Goal: Information Seeking & Learning: Learn about a topic

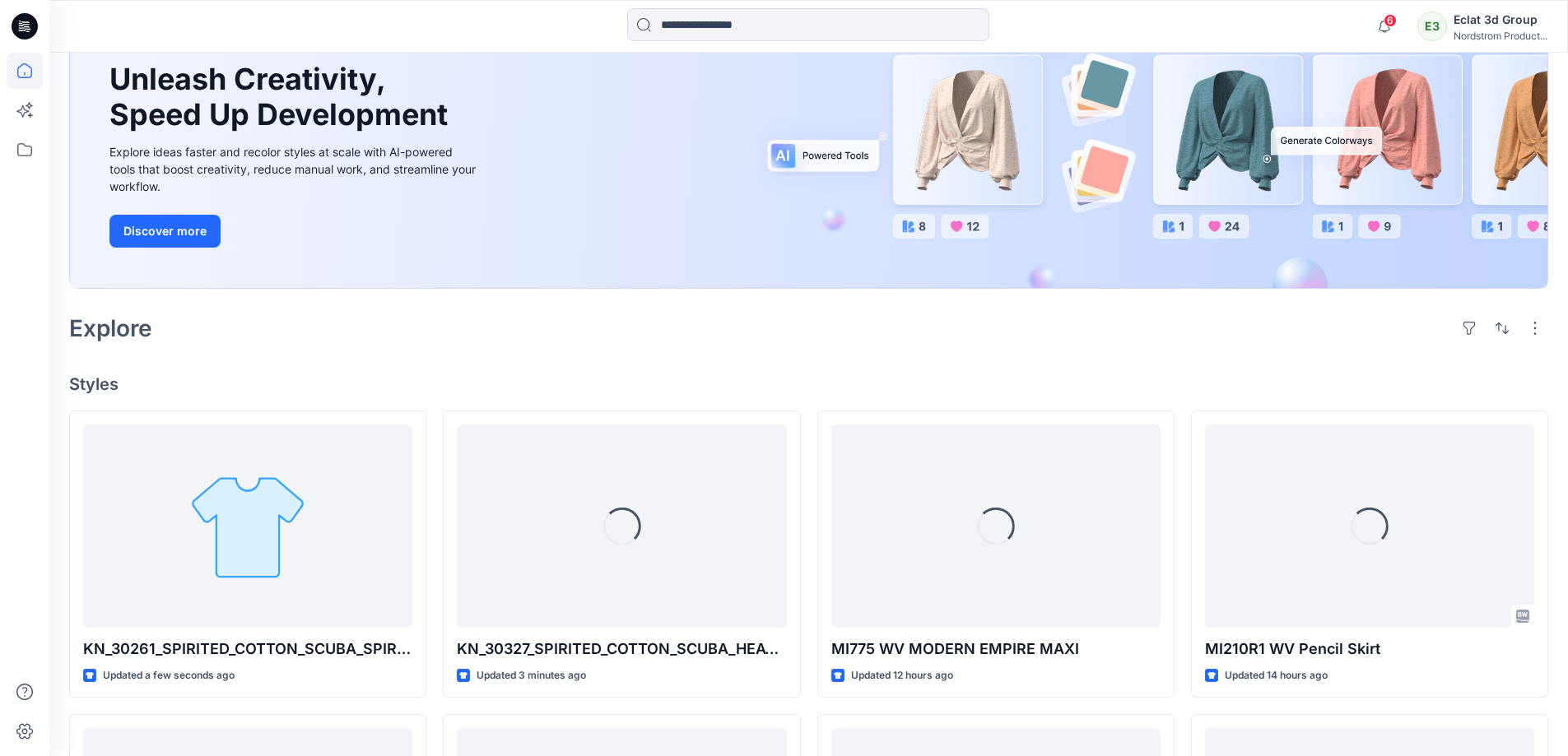
scroll to position [165, 0]
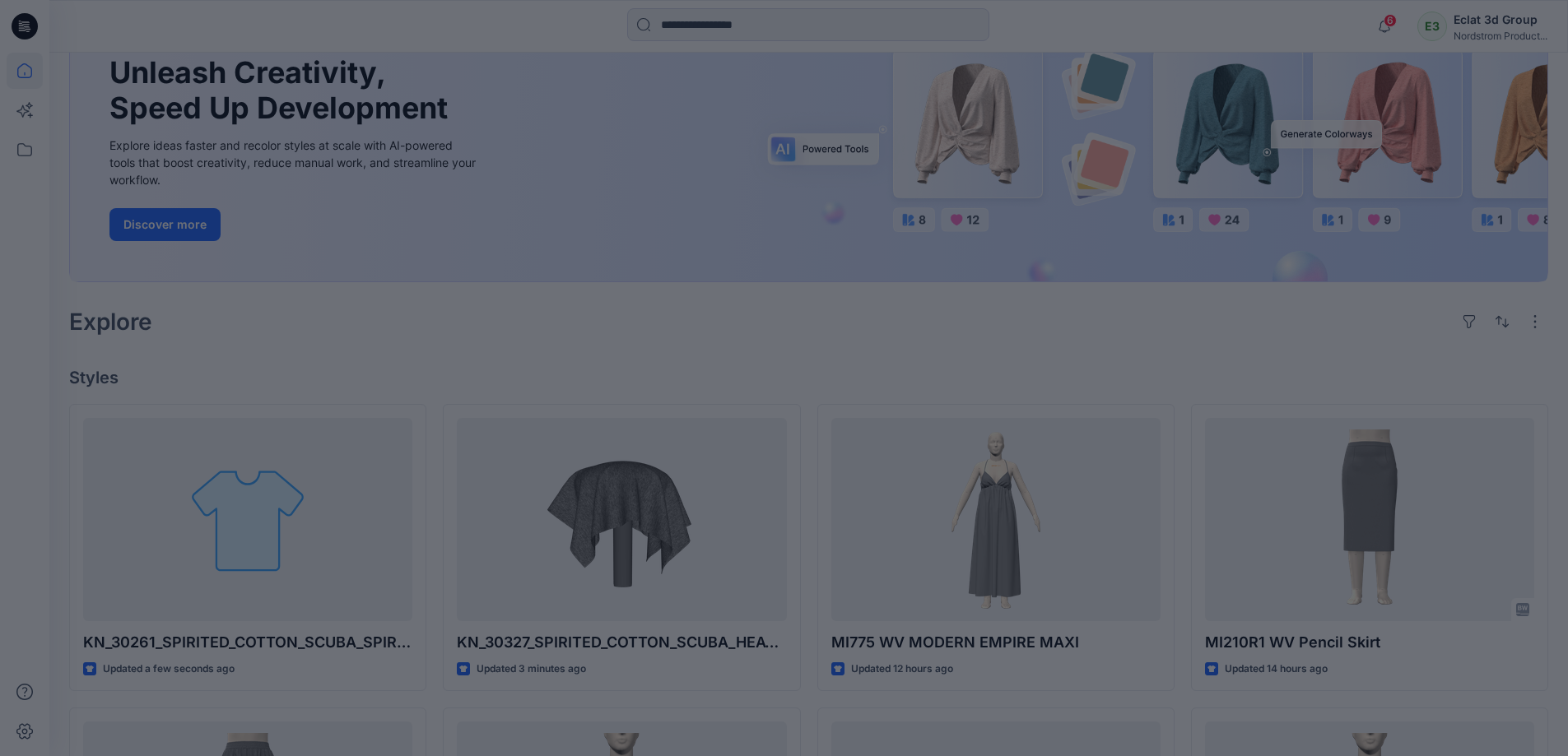
click at [336, 526] on div at bounding box center [784, 378] width 1568 height 756
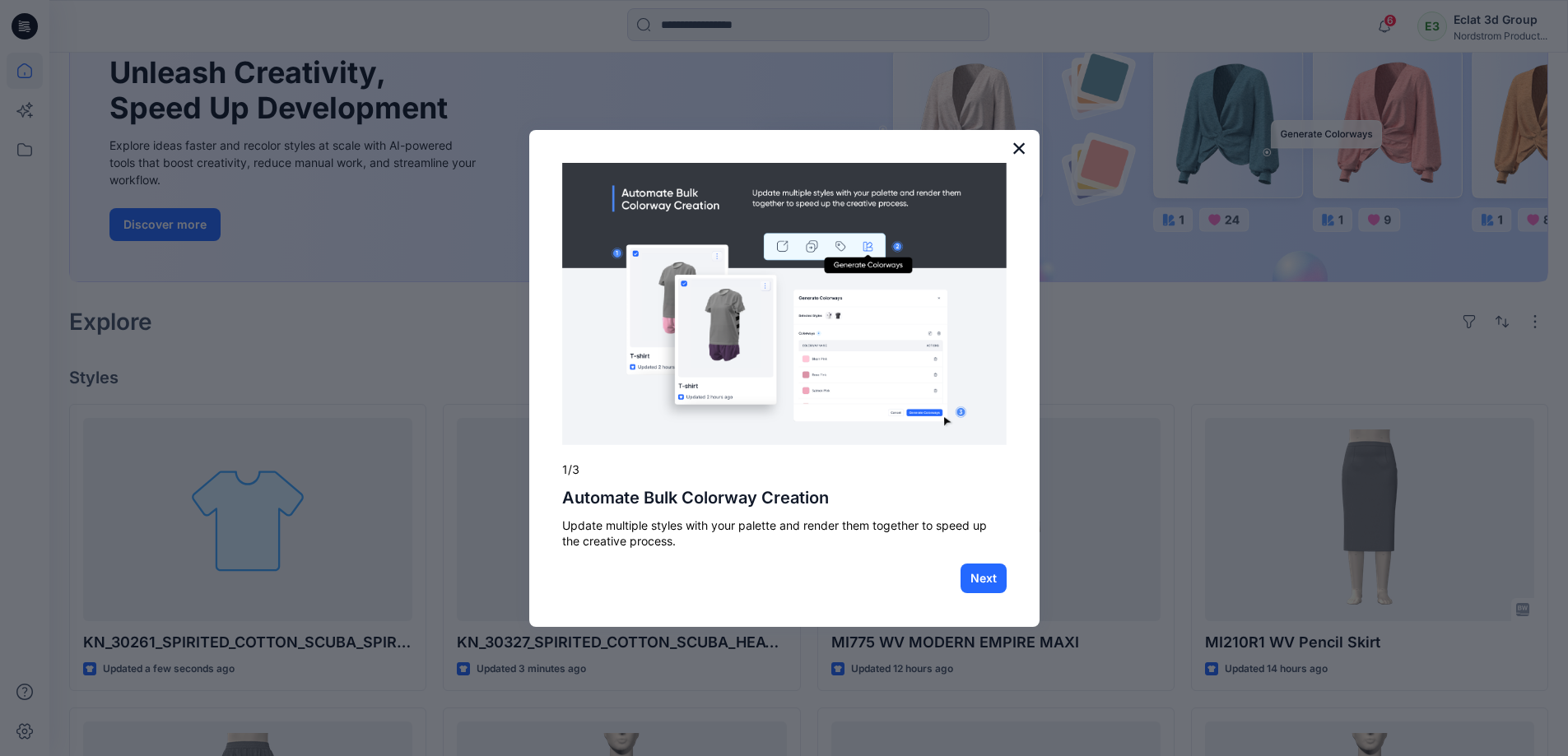
click at [1022, 152] on button "×" at bounding box center [1020, 148] width 16 height 27
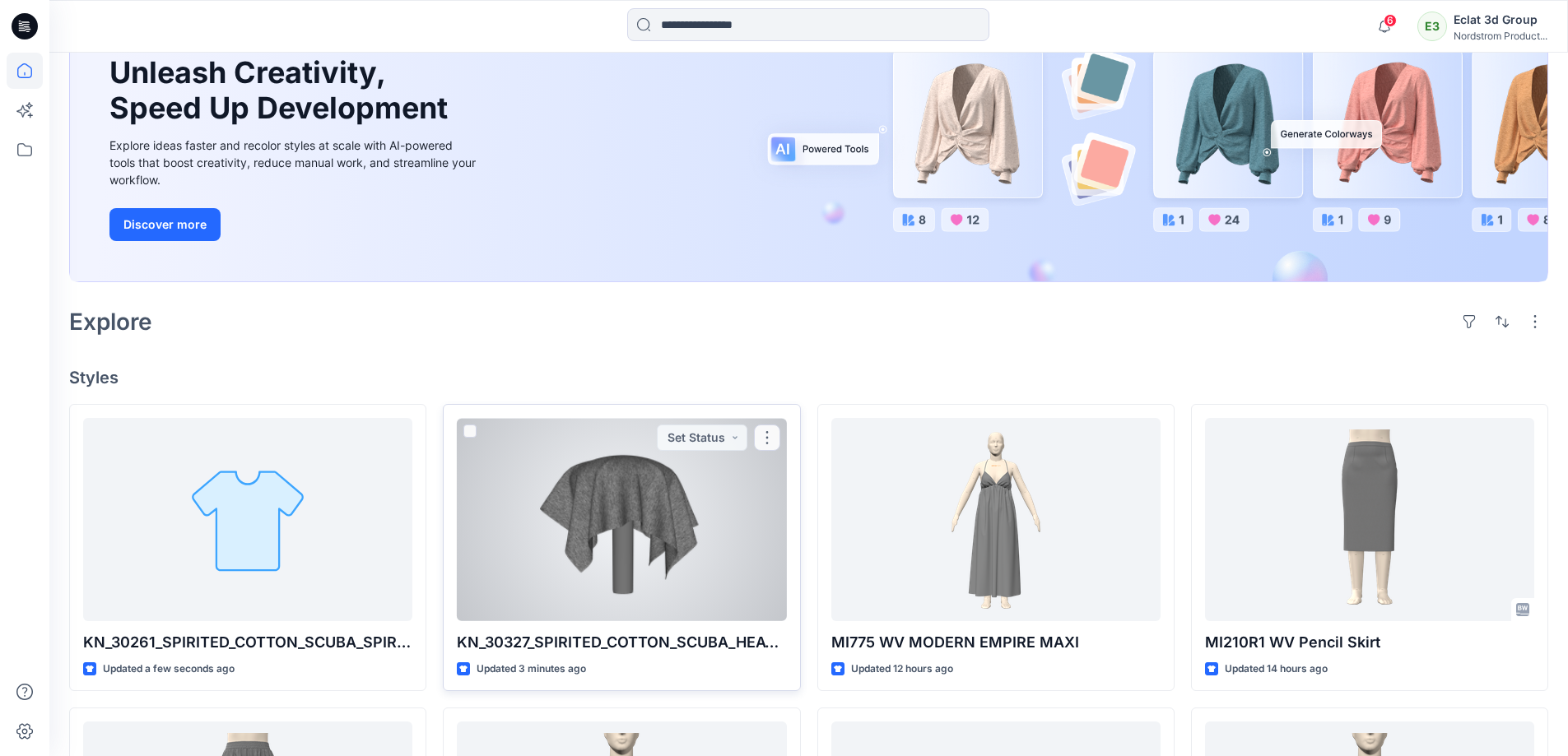
click at [722, 497] on div at bounding box center [620, 520] width 329 height 203
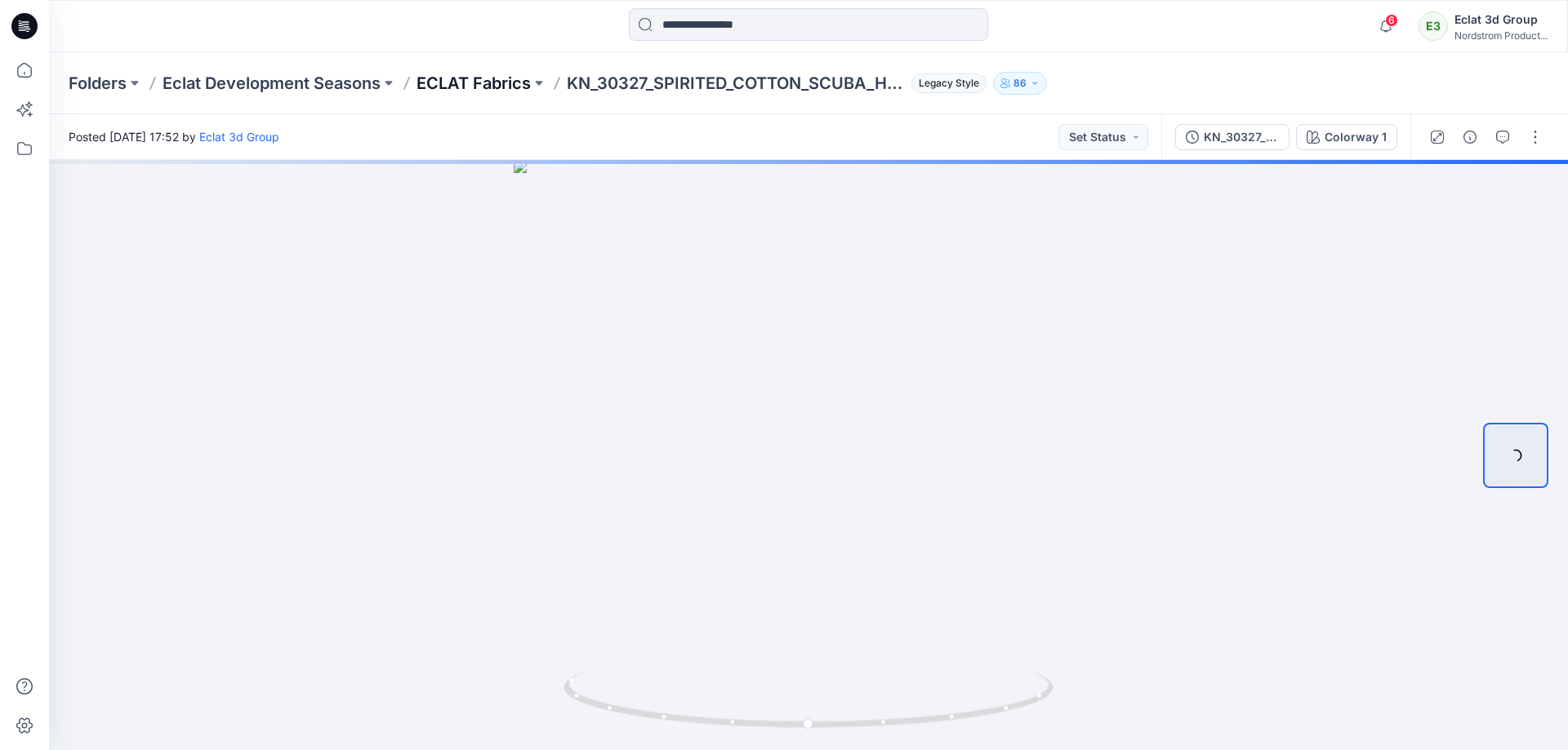
click at [475, 79] on p "ECLAT Fabrics" at bounding box center [473, 83] width 114 height 23
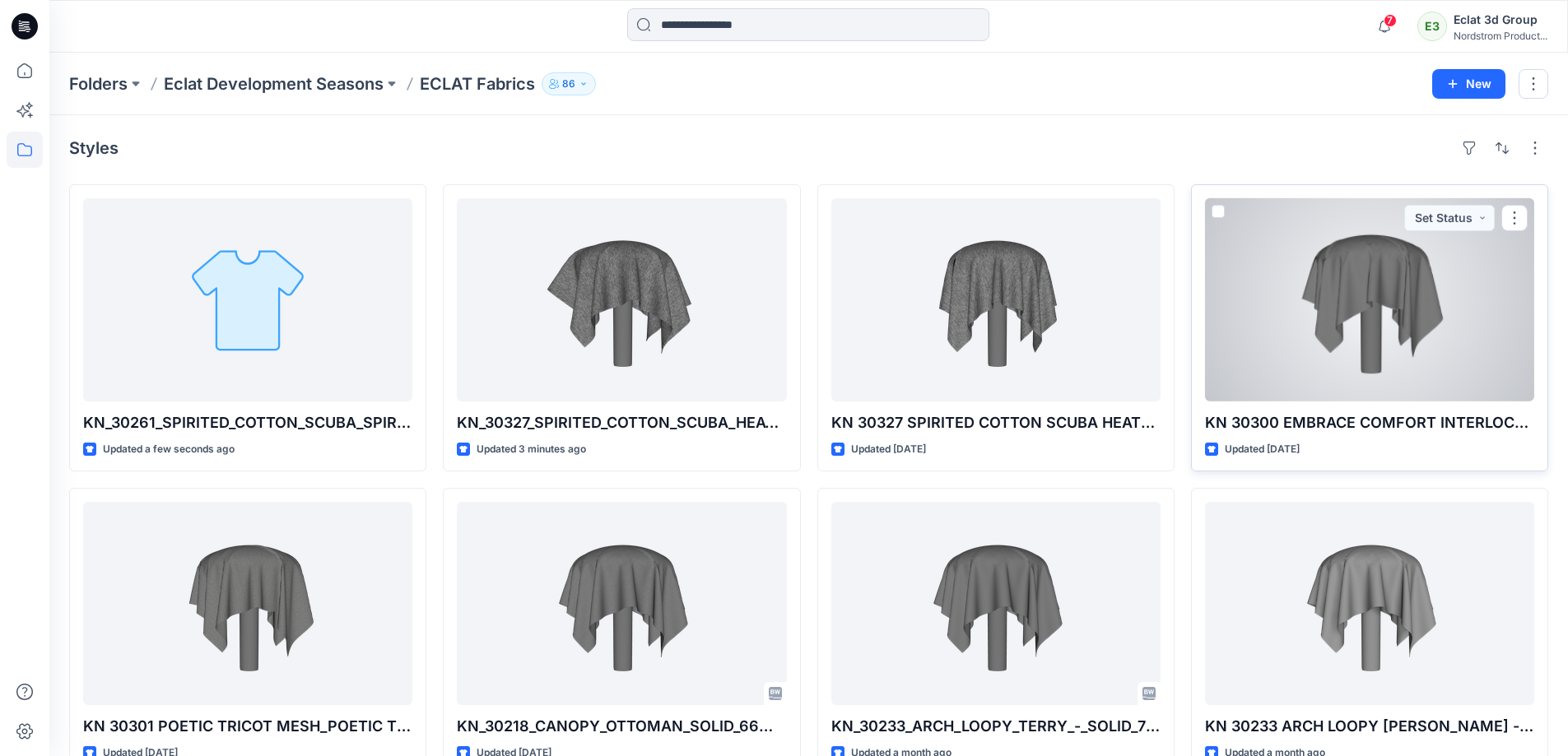
click at [1354, 337] on div at bounding box center [1368, 300] width 329 height 203
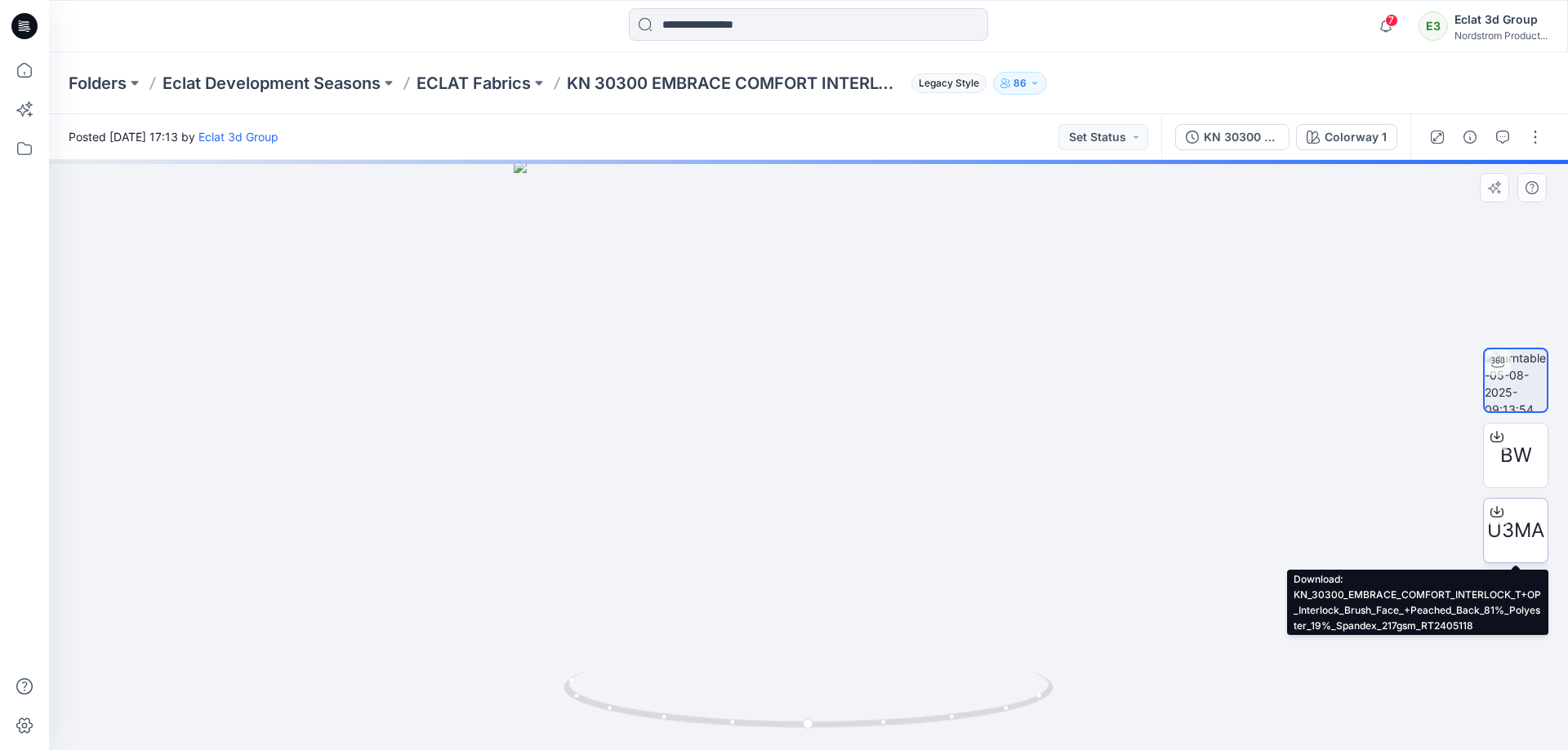
click at [1514, 534] on span "U3MA" at bounding box center [1516, 530] width 58 height 29
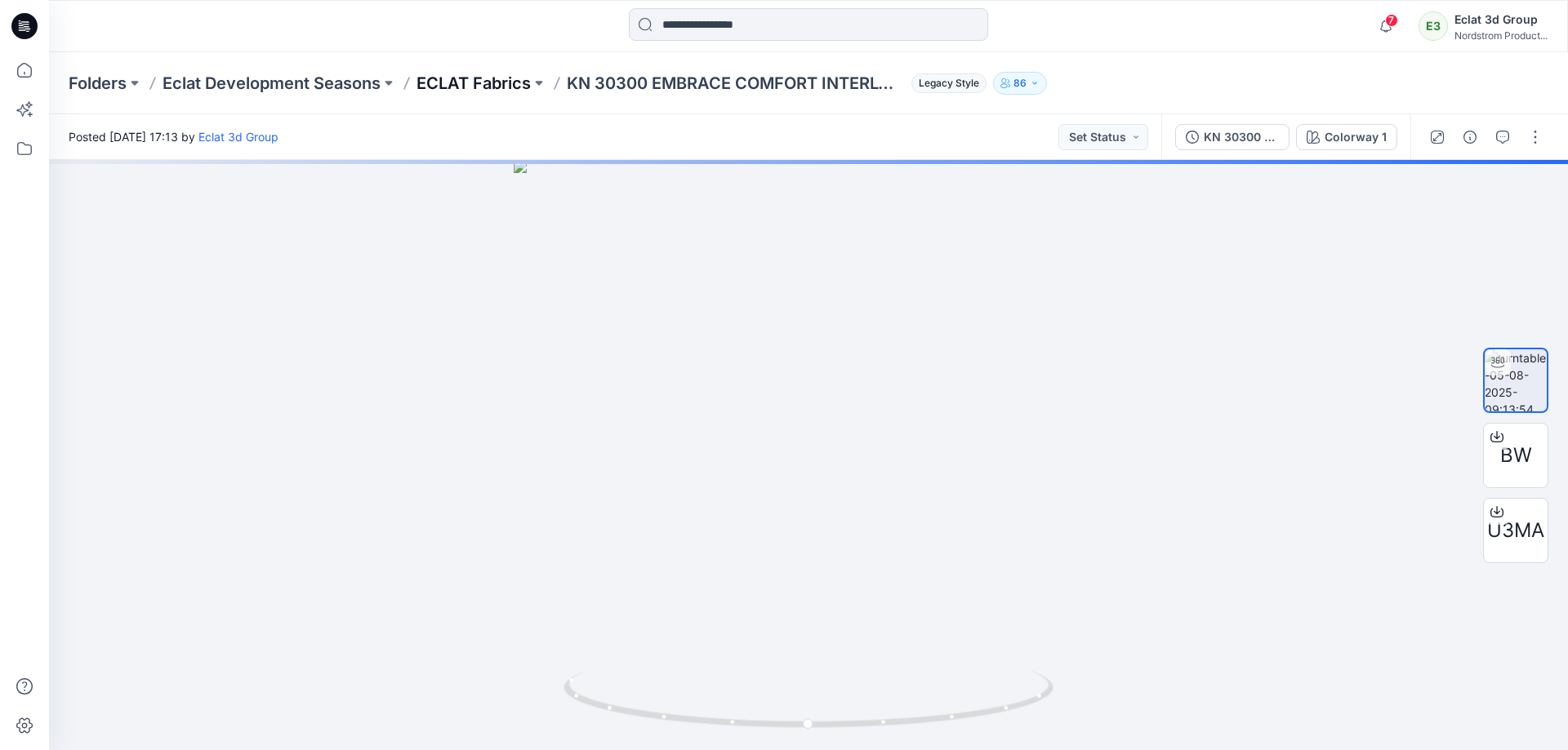
click at [515, 80] on p "ECLAT Fabrics" at bounding box center [473, 83] width 114 height 23
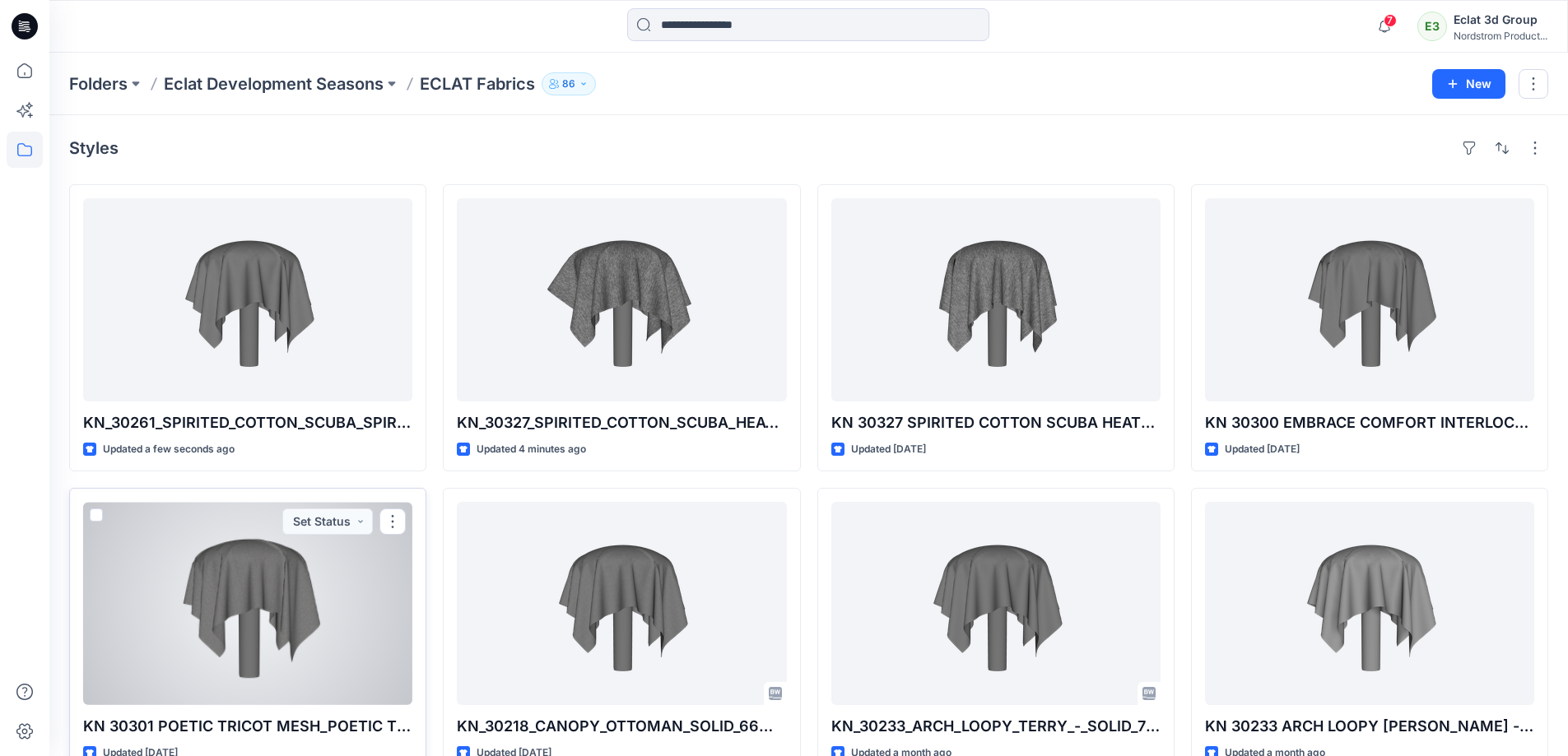
click at [313, 573] on div at bounding box center [247, 604] width 329 height 203
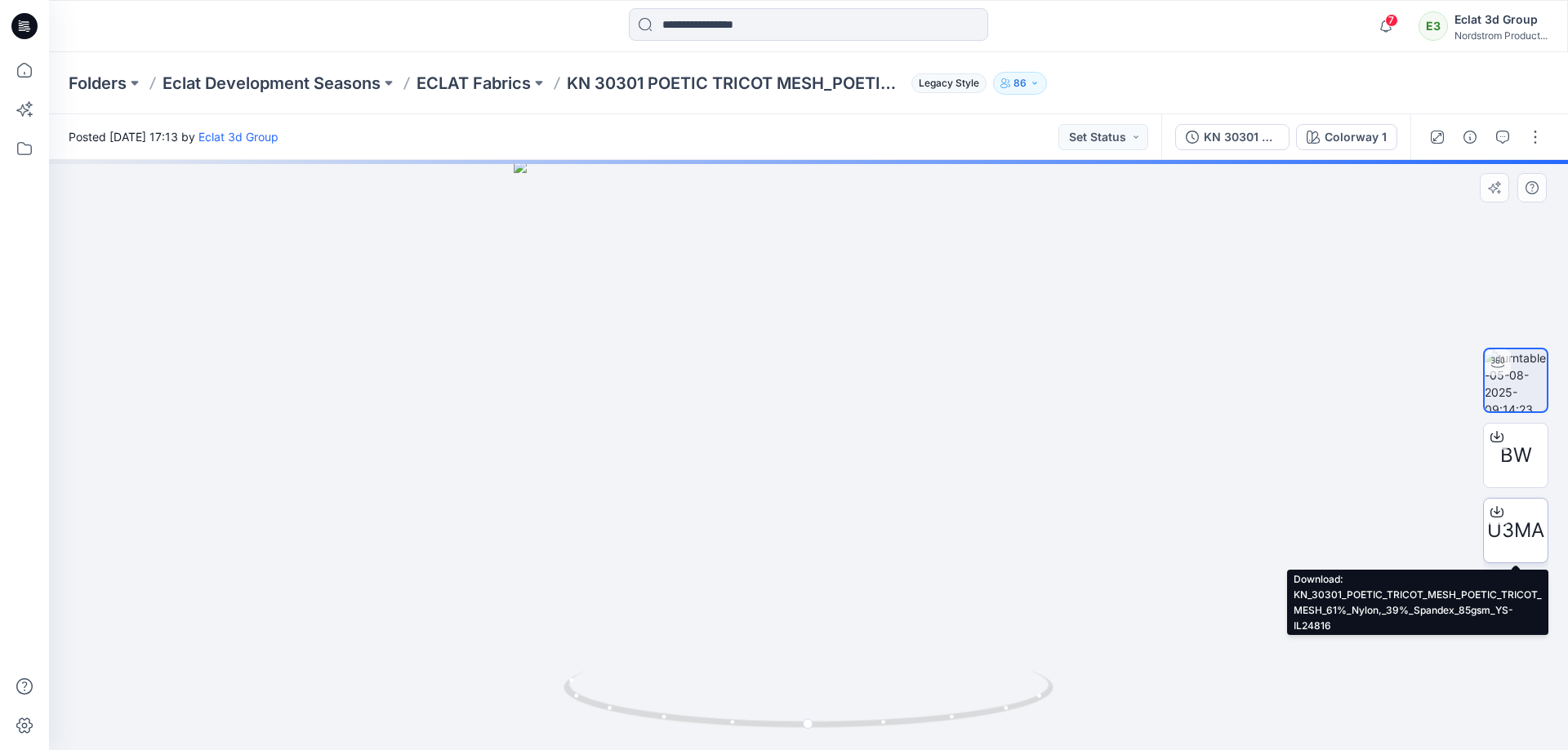
click at [1503, 532] on span "U3MA" at bounding box center [1516, 530] width 58 height 29
